Goal: Information Seeking & Learning: Learn about a topic

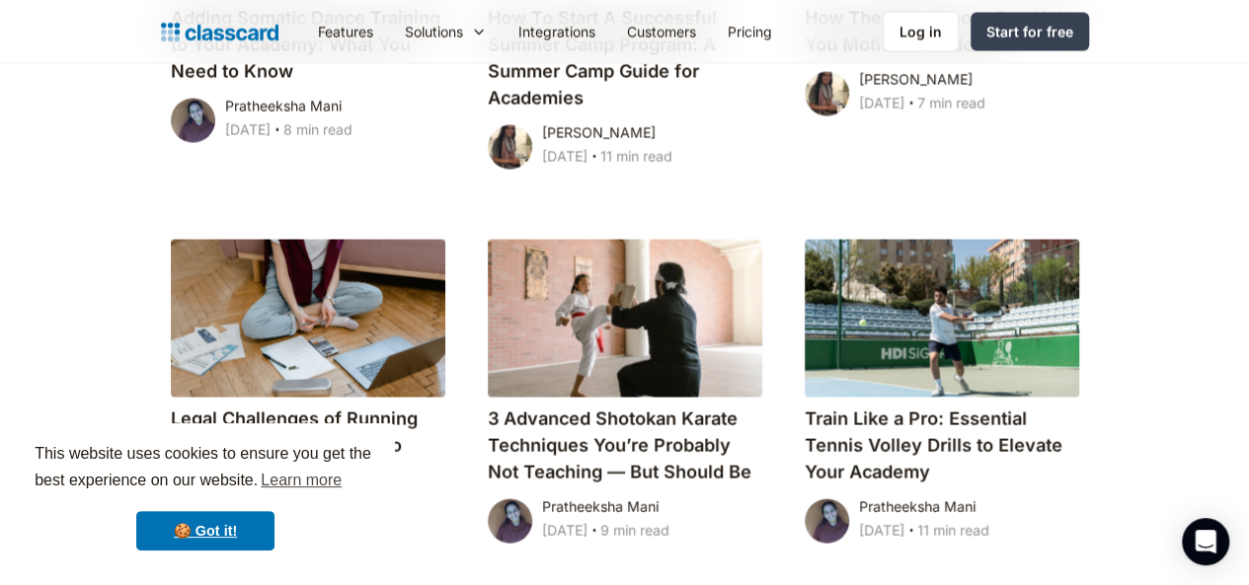
scroll to position [1866, 0]
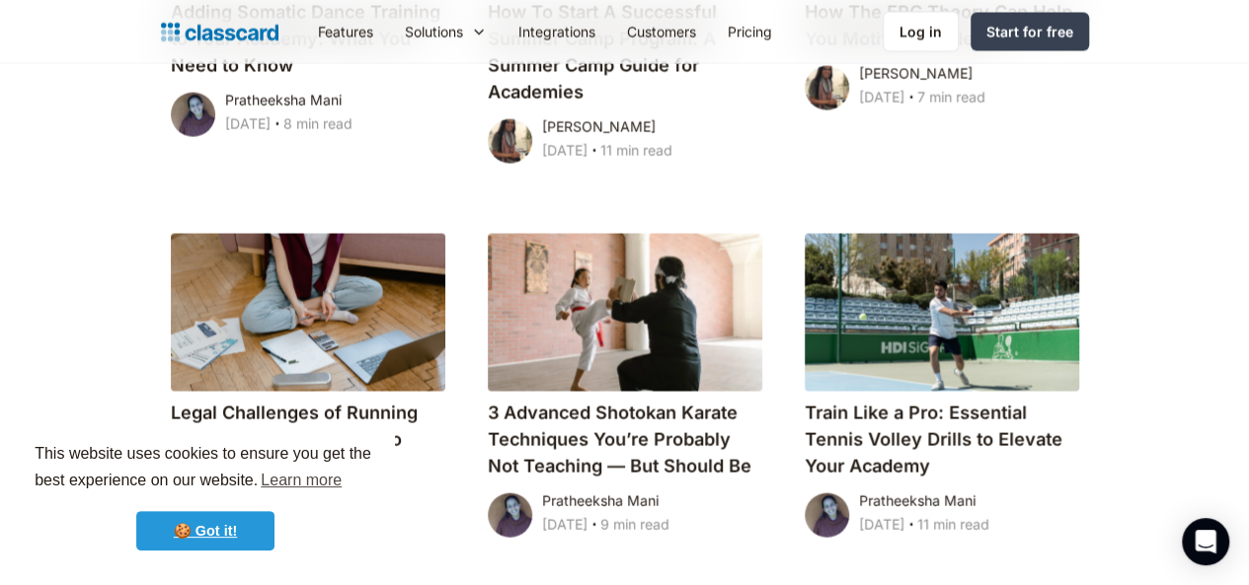
click at [203, 520] on link "🍪 Got it!" at bounding box center [205, 530] width 138 height 39
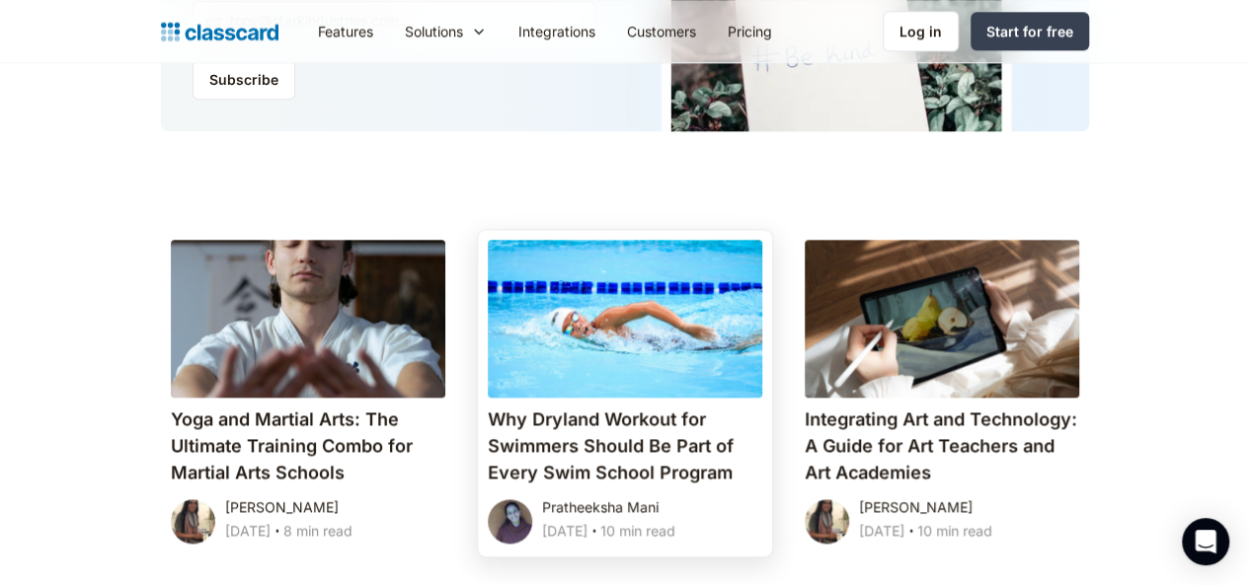
scroll to position [1083, 0]
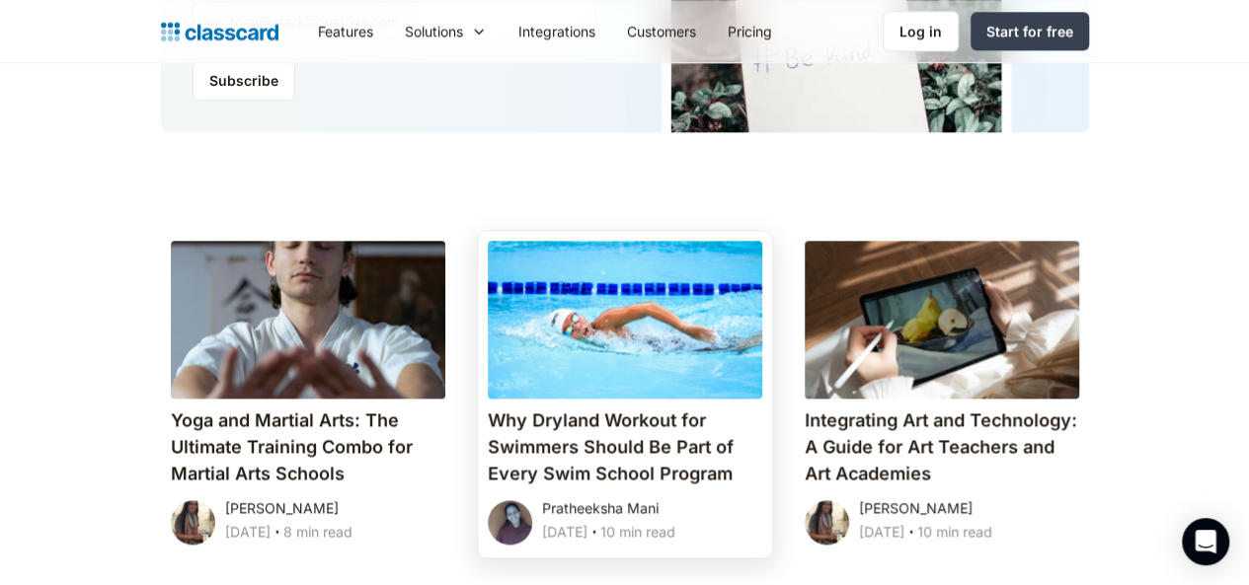
click at [663, 231] on link "Why Dryland Workout for Swimmers Should Be Part of Every Swim School Program Pr…" at bounding box center [625, 394] width 294 height 327
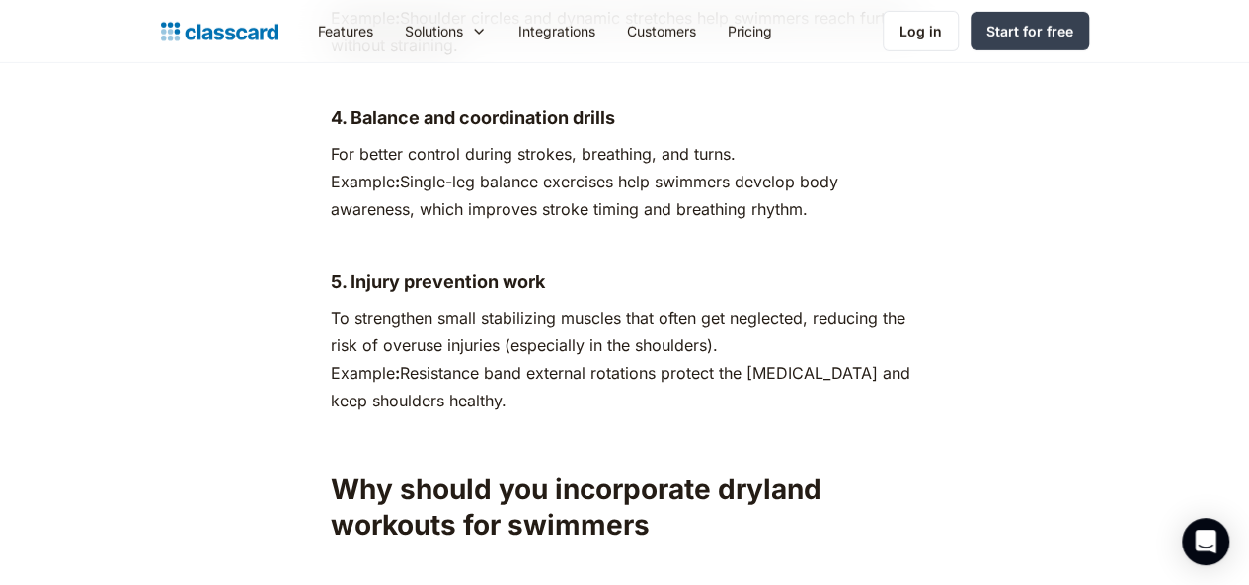
scroll to position [3162, 0]
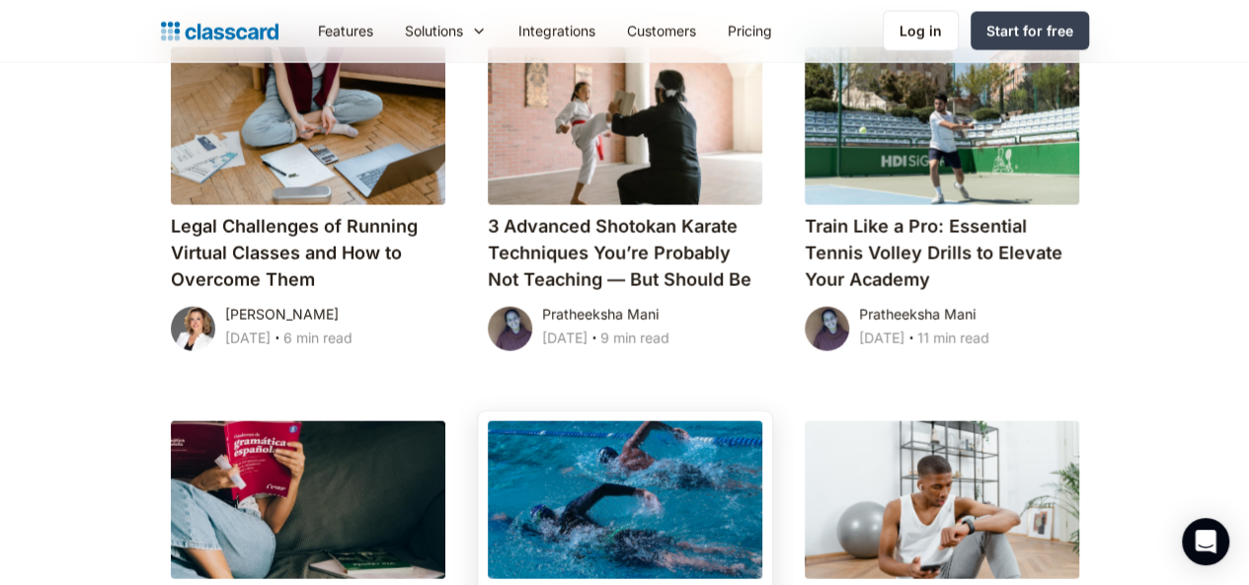
scroll to position [2054, 0]
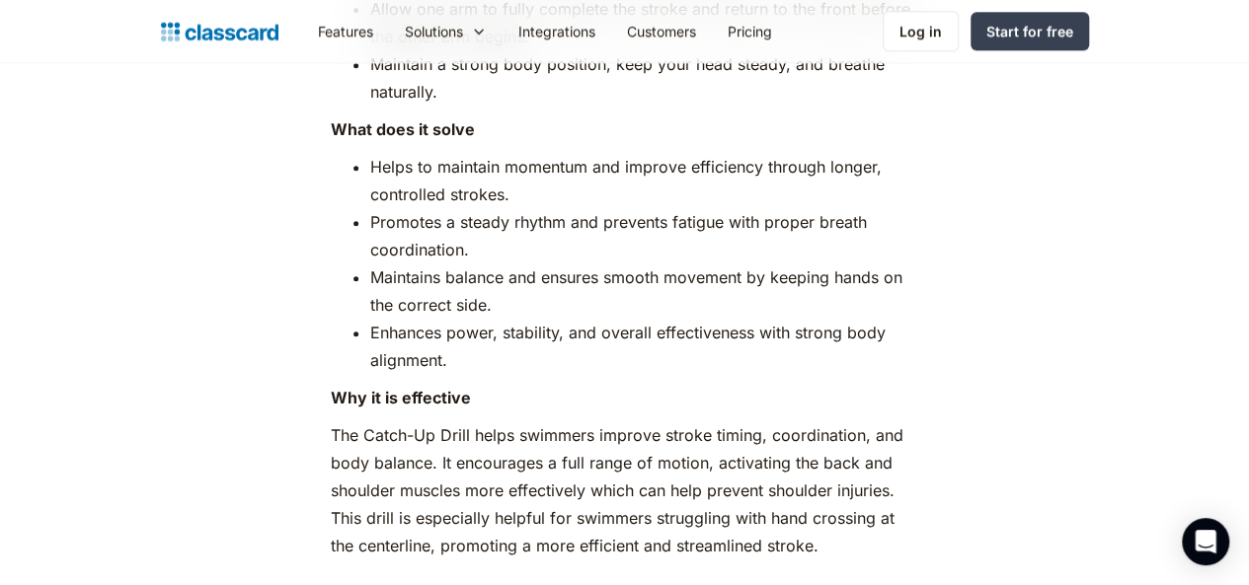
scroll to position [4858, 0]
